Goal: Information Seeking & Learning: Learn about a topic

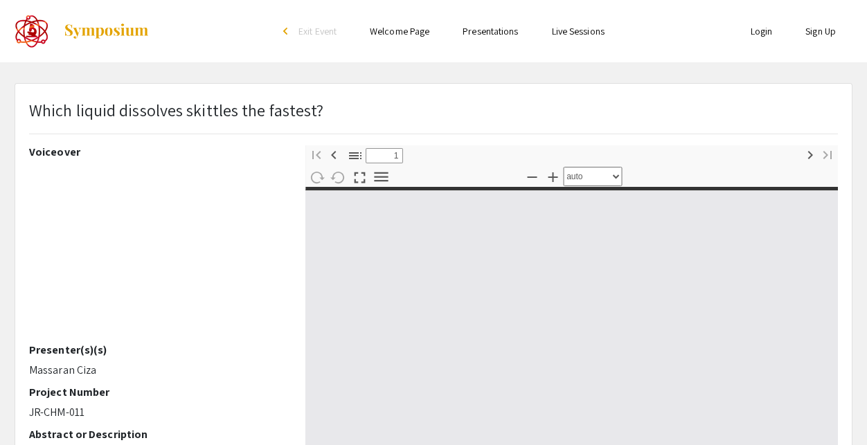
select select "custom"
type input "0"
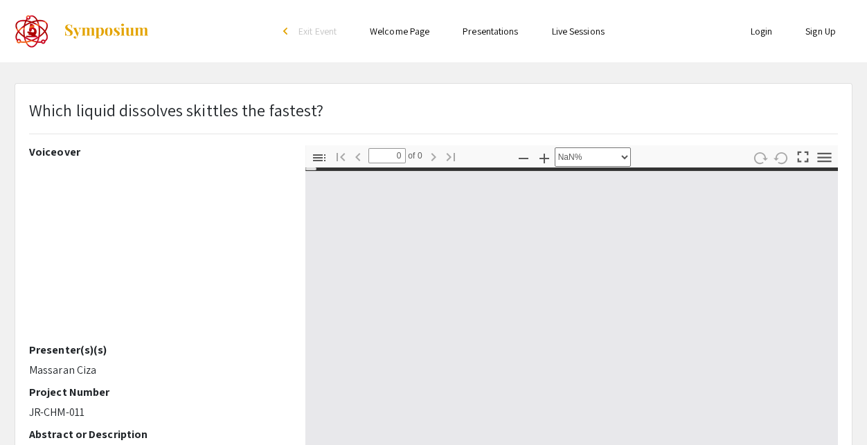
select select "auto"
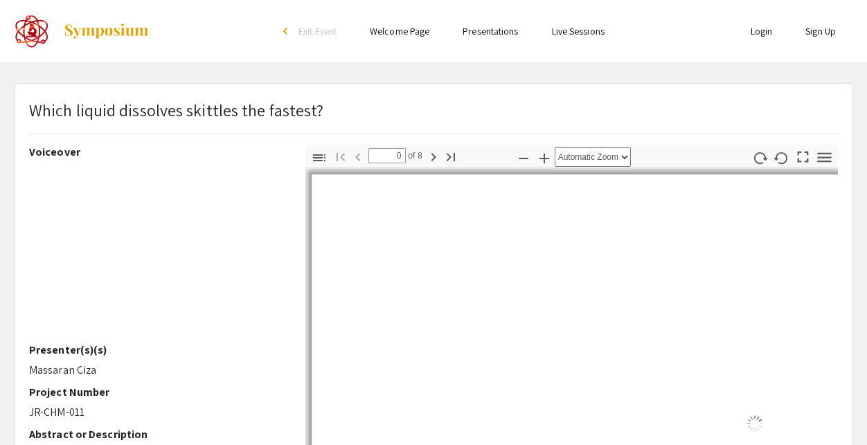
type input "1"
select select "auto"
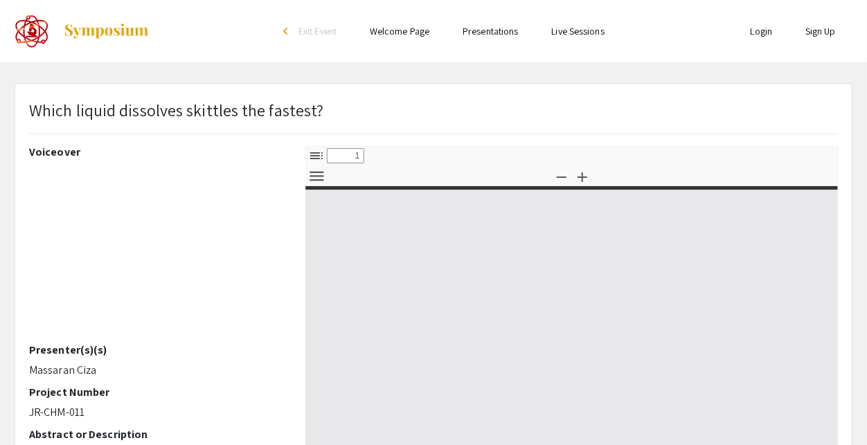
select select "custom"
type input "0"
select select "custom"
